Goal: Information Seeking & Learning: Understand process/instructions

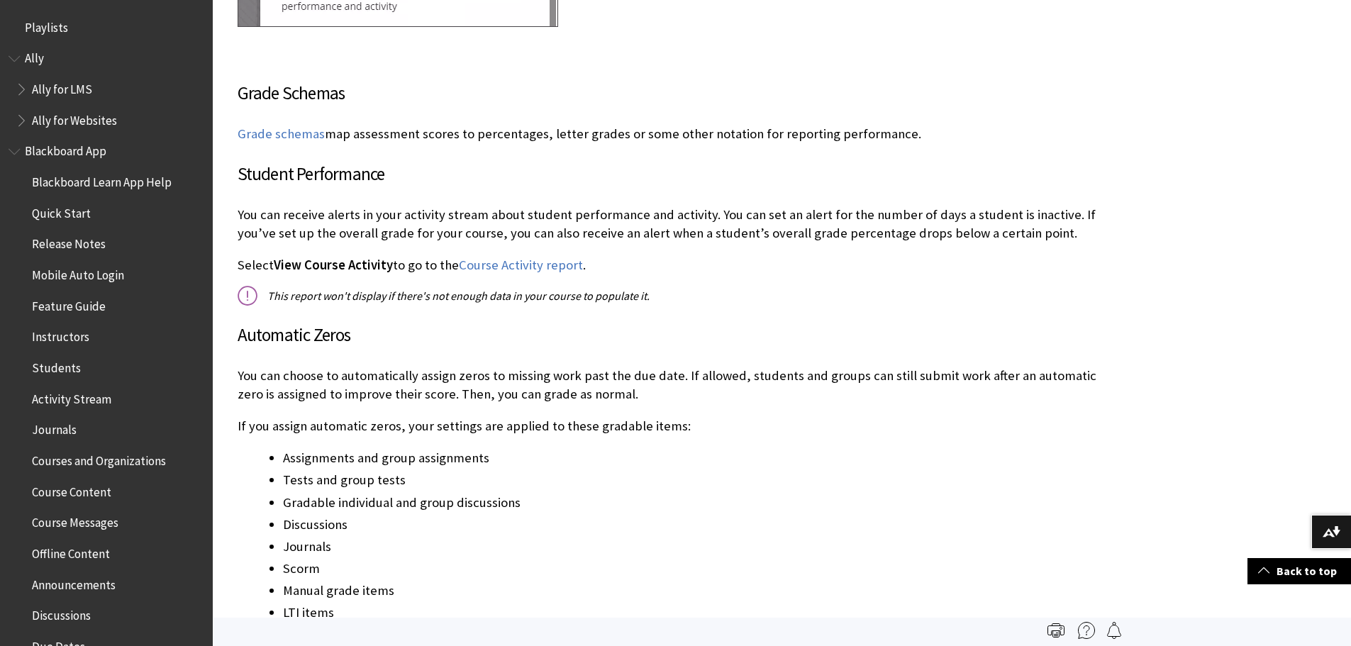
scroll to position [2036, 0]
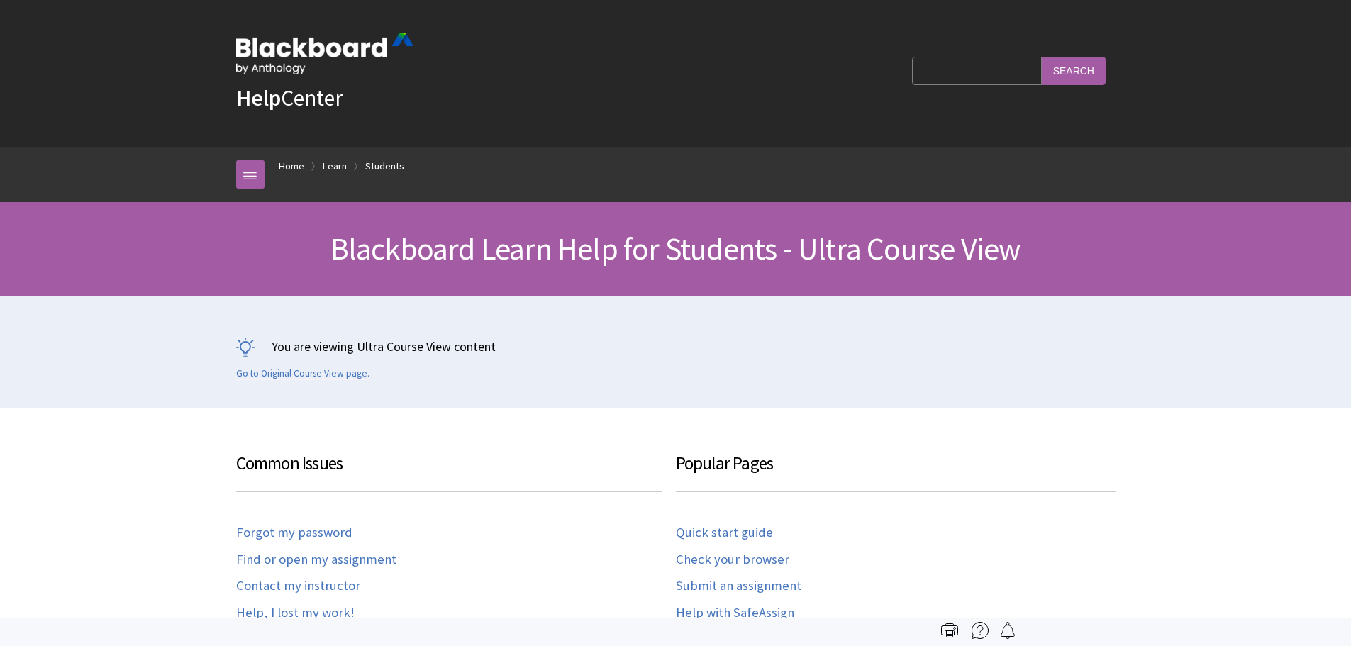
scroll to position [1645, 0]
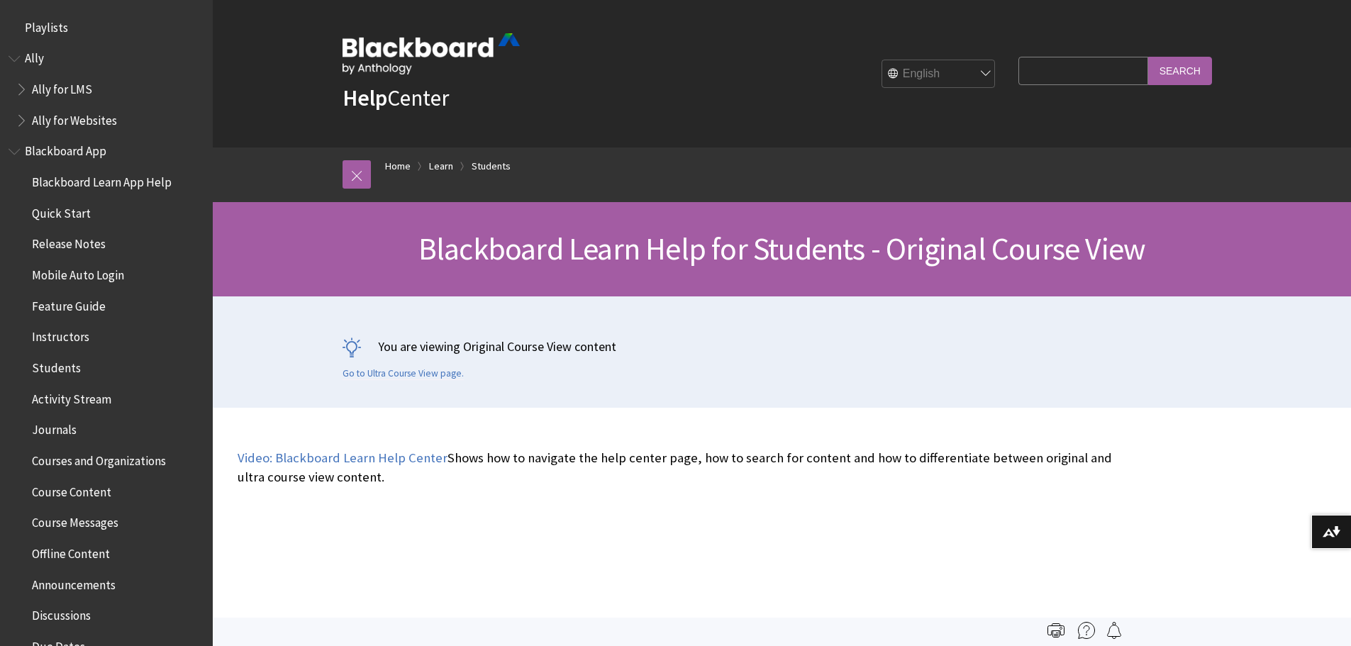
scroll to position [1676, 0]
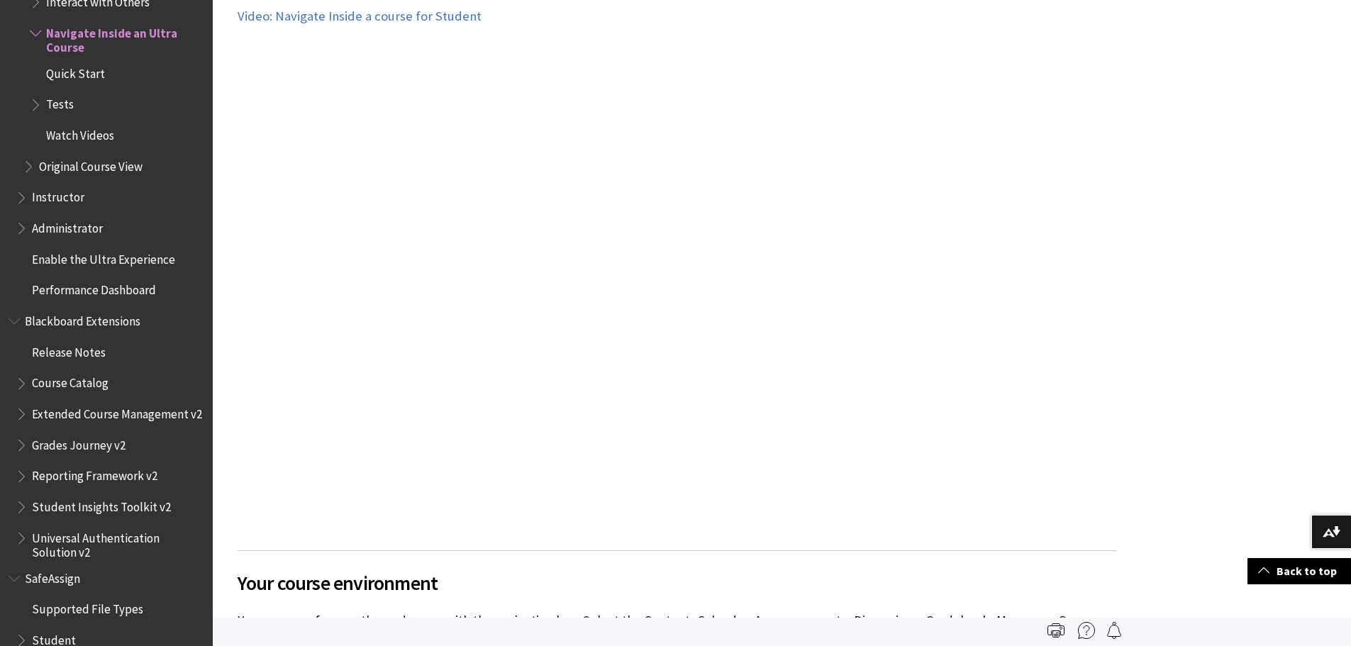
scroll to position [709, 0]
